Goal: Find specific page/section: Find specific page/section

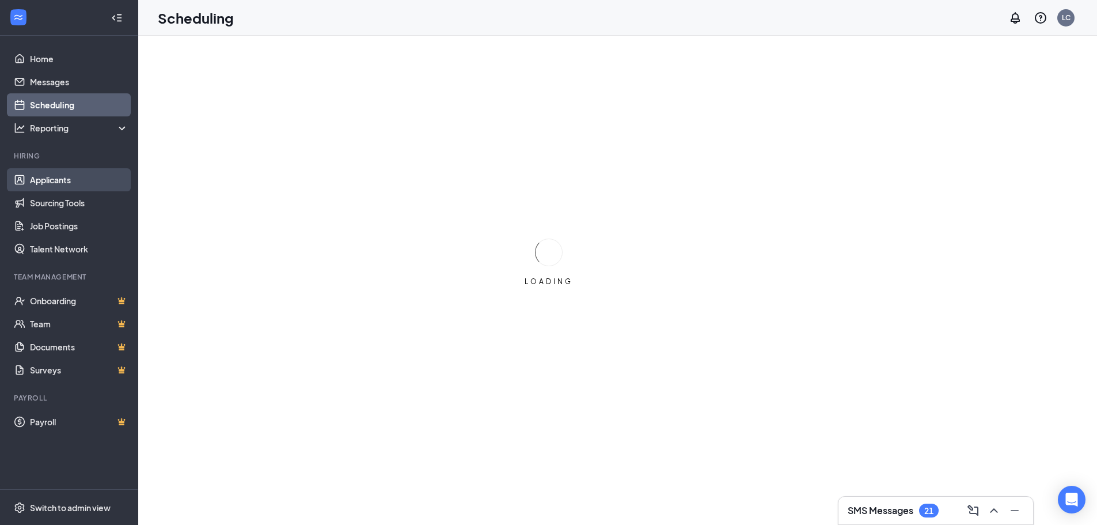
click at [87, 181] on link "Applicants" at bounding box center [79, 179] width 98 height 23
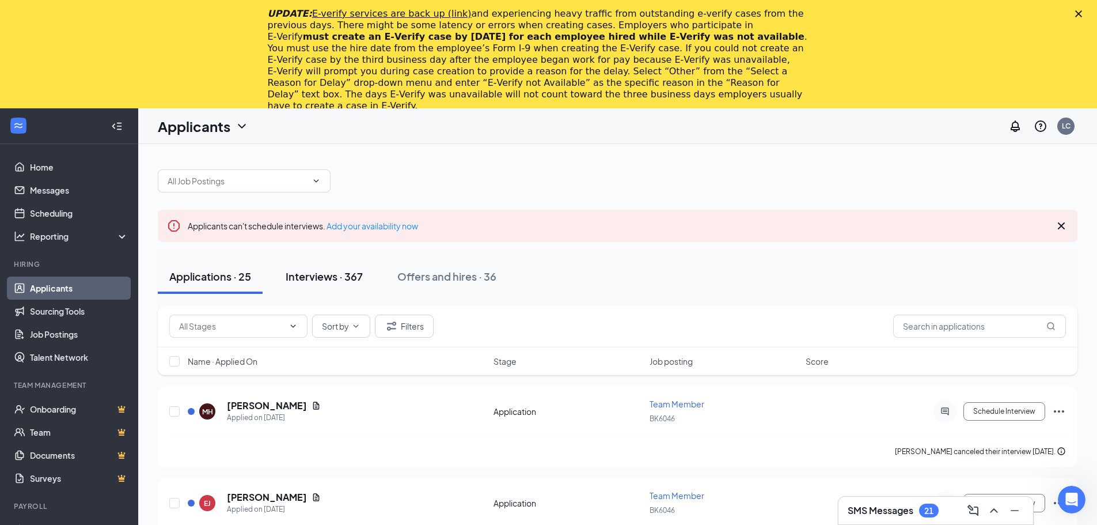
click at [342, 273] on div "Interviews · 367" at bounding box center [324, 276] width 77 height 14
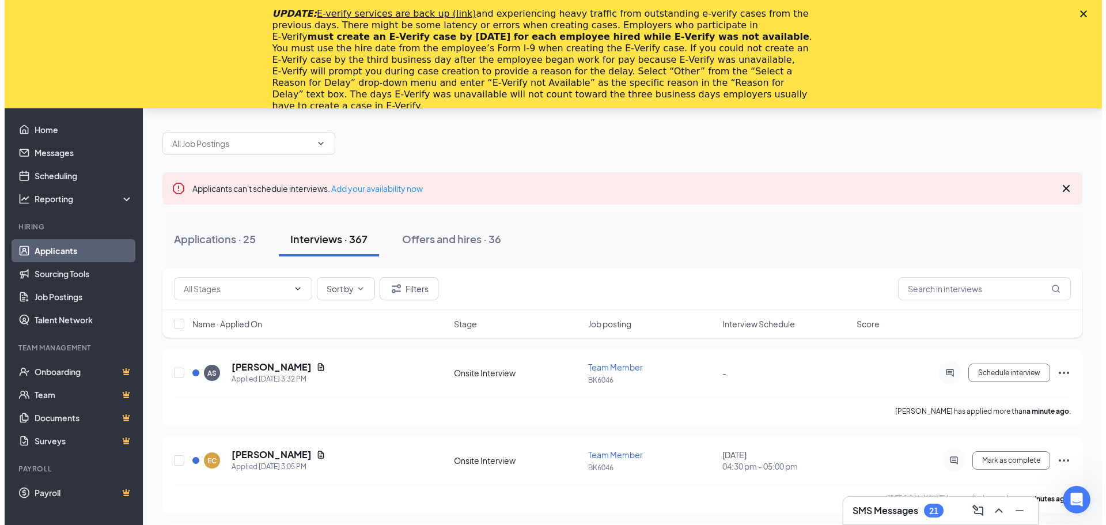
scroll to position [58, 0]
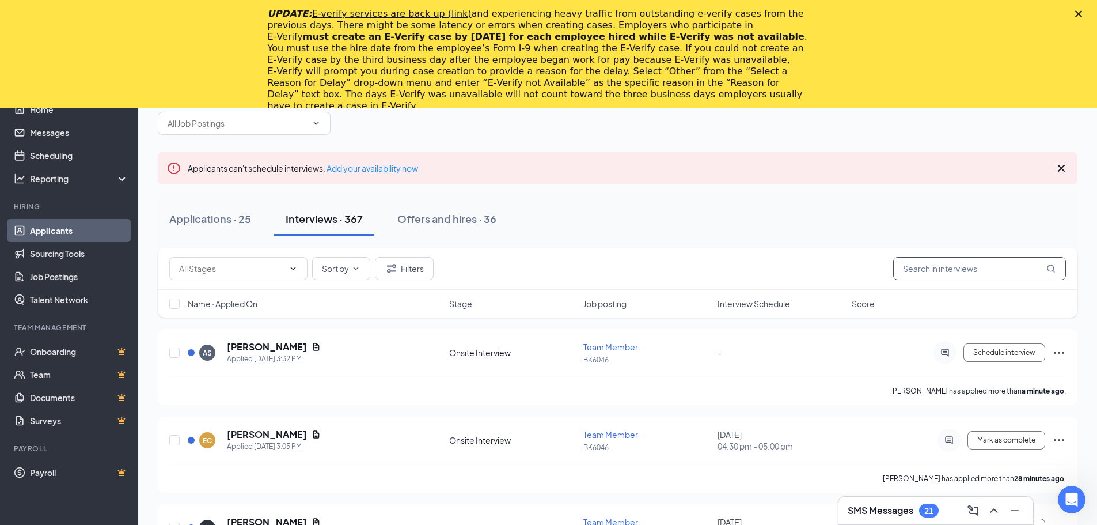
click at [922, 268] on input "text" at bounding box center [979, 268] width 173 height 23
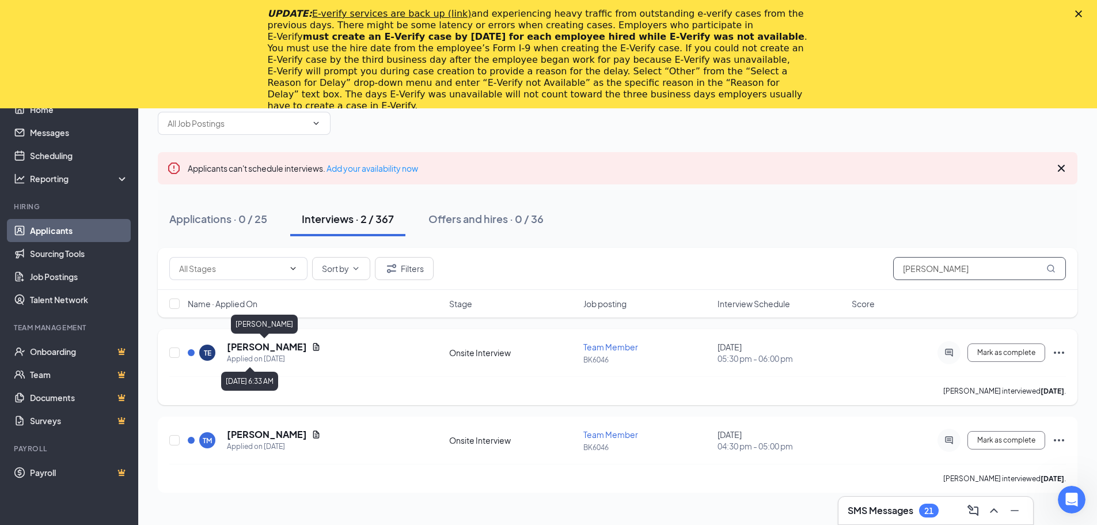
type input "[PERSON_NAME]"
click at [286, 348] on h5 "[PERSON_NAME]" at bounding box center [267, 346] width 80 height 13
